Goal: Check status: Check status

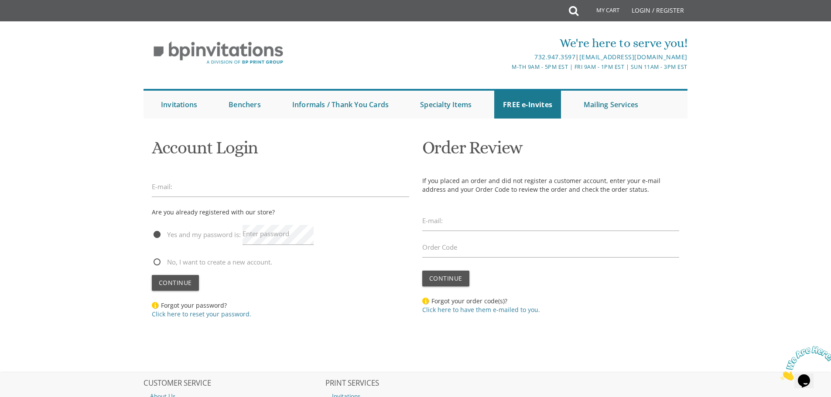
click at [270, 234] on label "Enter password" at bounding box center [265, 233] width 47 height 9
click at [210, 192] on input "email" at bounding box center [280, 187] width 257 height 20
type input "avbounce@gmail.com"
click at [184, 283] on span "Continue" at bounding box center [175, 283] width 33 height 8
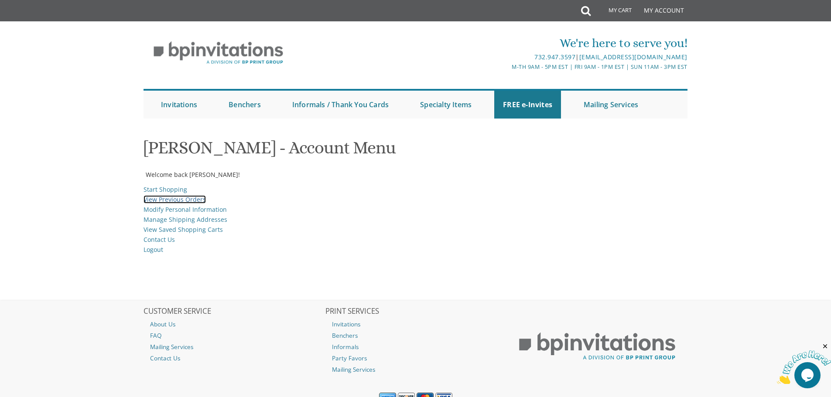
click at [179, 198] on link "View Previous Orders" at bounding box center [174, 199] width 62 height 8
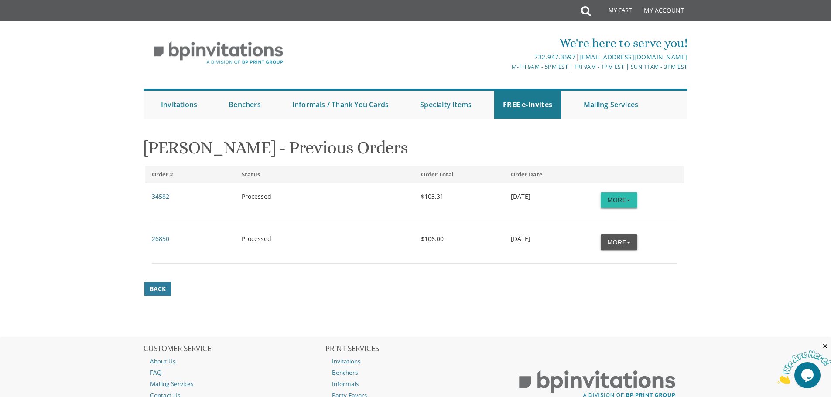
click at [614, 196] on button "More" at bounding box center [619, 200] width 37 height 16
click at [607, 215] on link "Order Details" at bounding box center [602, 217] width 69 height 11
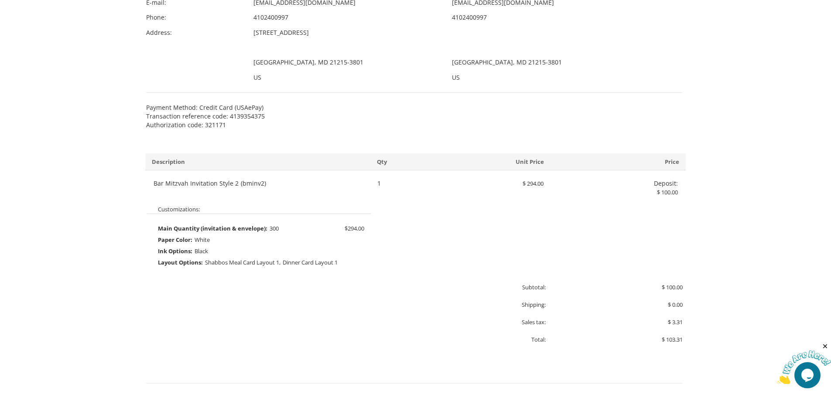
scroll to position [305, 0]
